Goal: Navigation & Orientation: Find specific page/section

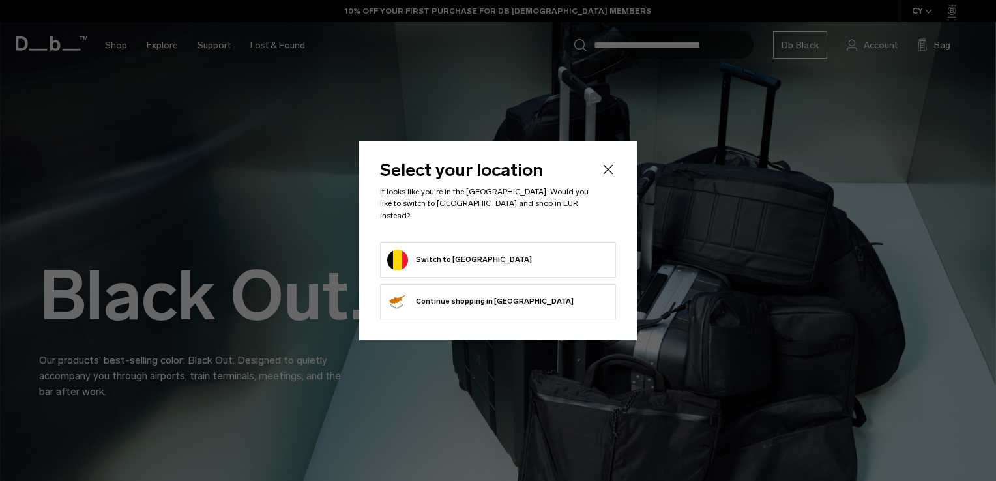
click at [443, 251] on button "Switch to Belgium" at bounding box center [459, 260] width 145 height 21
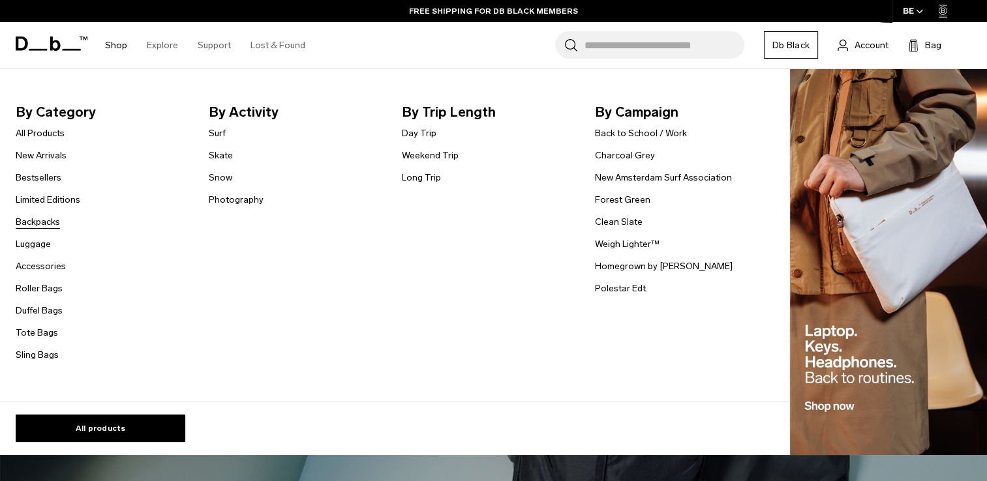
click at [35, 218] on link "Backpacks" at bounding box center [38, 222] width 44 height 14
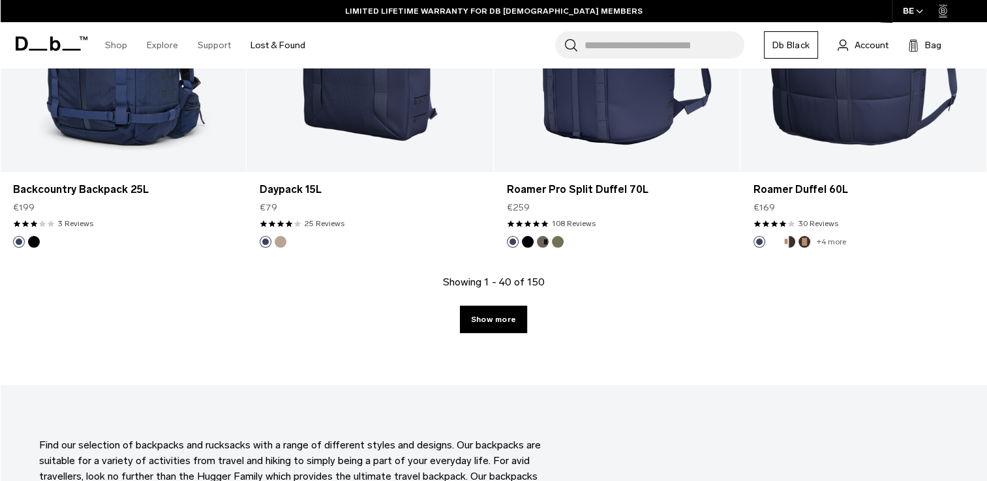
scroll to position [3799, 0]
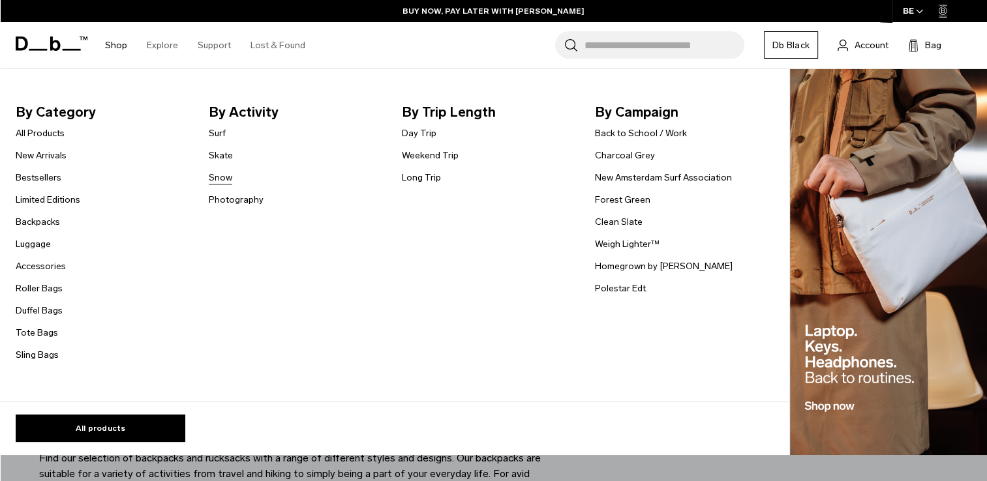
click at [218, 181] on link "Snow" at bounding box center [220, 178] width 23 height 14
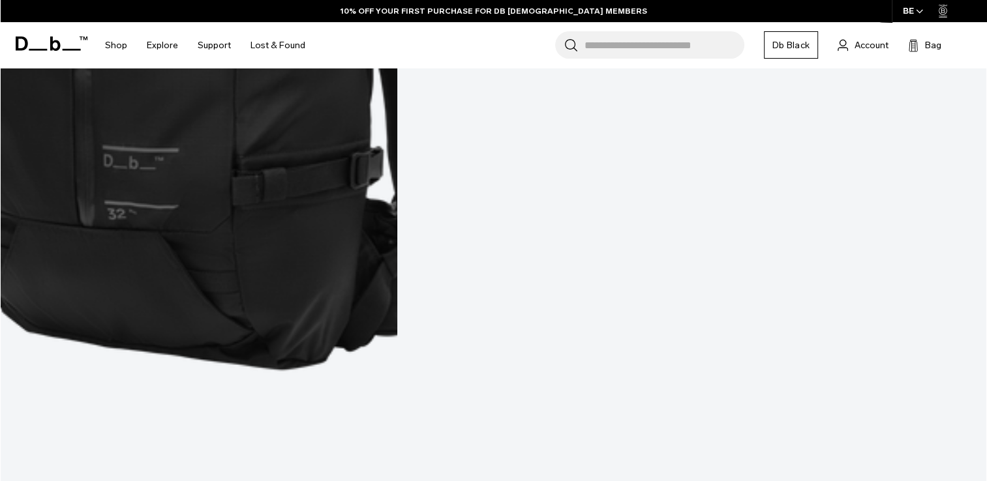
scroll to position [3327, 0]
